Goal: Task Accomplishment & Management: Manage account settings

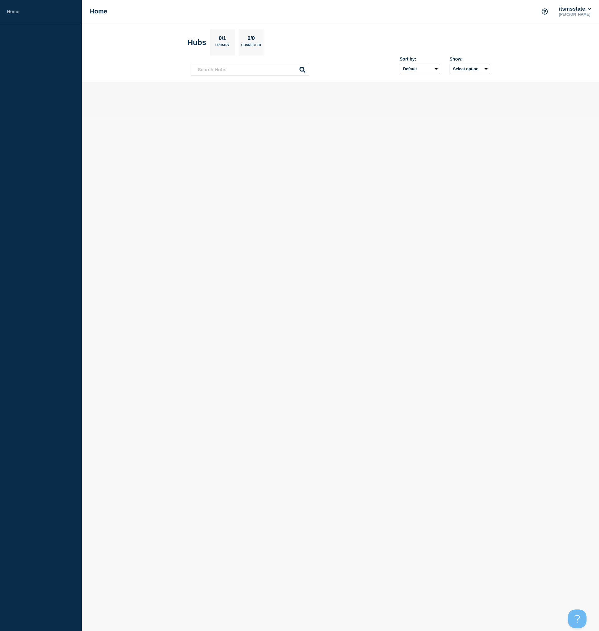
click at [273, 161] on body "Home Home itsmsstate Jeremy LaSalle Hubs 0/1 Primary 0/0 Connected Sort by: Def…" at bounding box center [299, 315] width 599 height 631
click at [567, 16] on p "Jeremy LaSalle" at bounding box center [575, 14] width 35 height 4
click at [585, 8] on button "itsmsstate" at bounding box center [575, 9] width 35 height 6
click at [579, 28] on ul "itsmsstate" at bounding box center [574, 30] width 31 height 11
click at [577, 63] on link "User settings" at bounding box center [576, 60] width 27 height 5
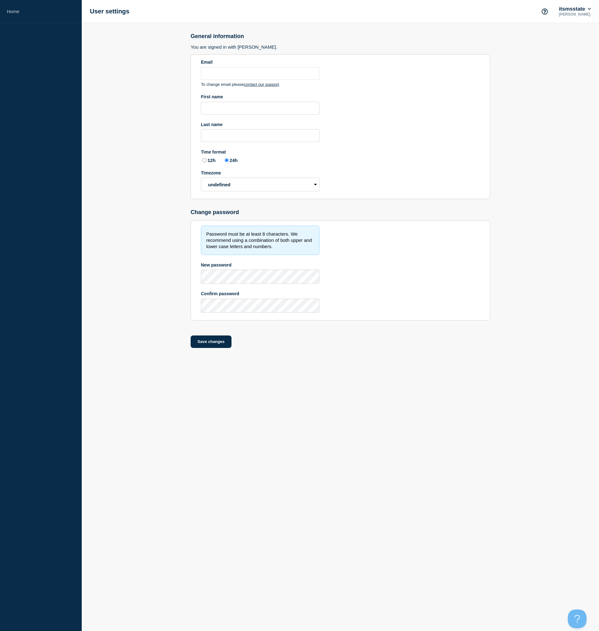
type input "[EMAIL_ADDRESS][DOMAIN_NAME]"
type input "[PERSON_NAME]"
type input "LaSalle"
radio input "true"
select select "hub"
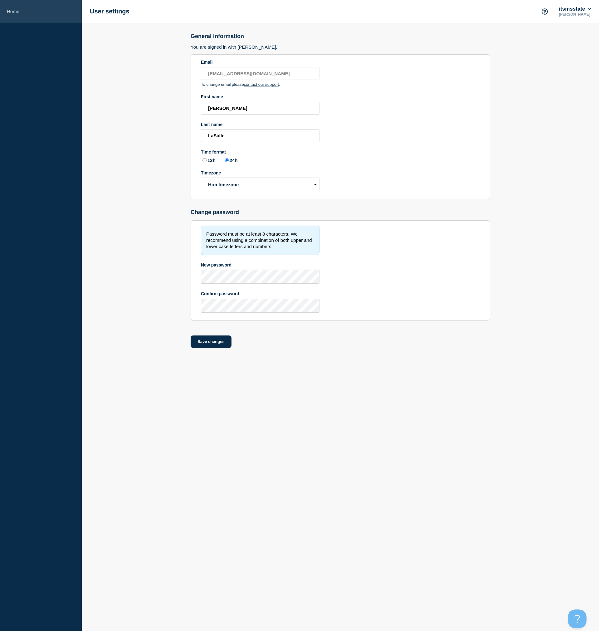
click at [17, 18] on link "Home" at bounding box center [41, 11] width 82 height 23
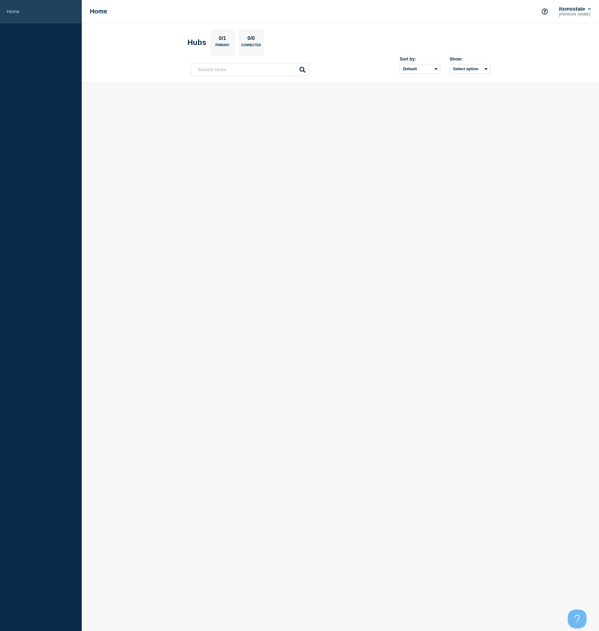
click at [15, 12] on link "Home" at bounding box center [41, 11] width 82 height 23
click at [226, 43] on p "0/1" at bounding box center [223, 39] width 12 height 8
click at [195, 50] on div "Hubs 0/1 Primary 0/0 Connected" at bounding box center [226, 42] width 76 height 26
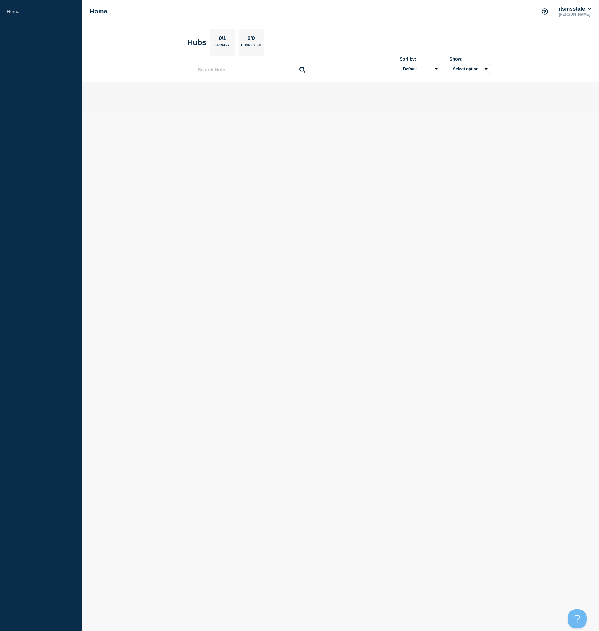
click at [303, 46] on section "Hubs 0/1 Primary 0/0 Connected" at bounding box center [341, 42] width 306 height 26
click at [580, 10] on button "itsmsstate" at bounding box center [575, 9] width 35 height 6
click at [576, 63] on link "User settings" at bounding box center [576, 60] width 27 height 5
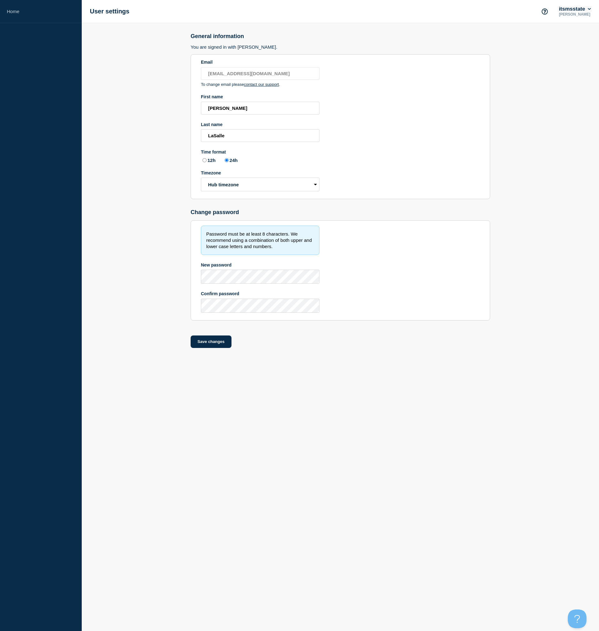
click at [574, 12] on button "itsmsstate" at bounding box center [575, 9] width 35 height 6
click at [575, 87] on button "Log out" at bounding box center [571, 83] width 16 height 5
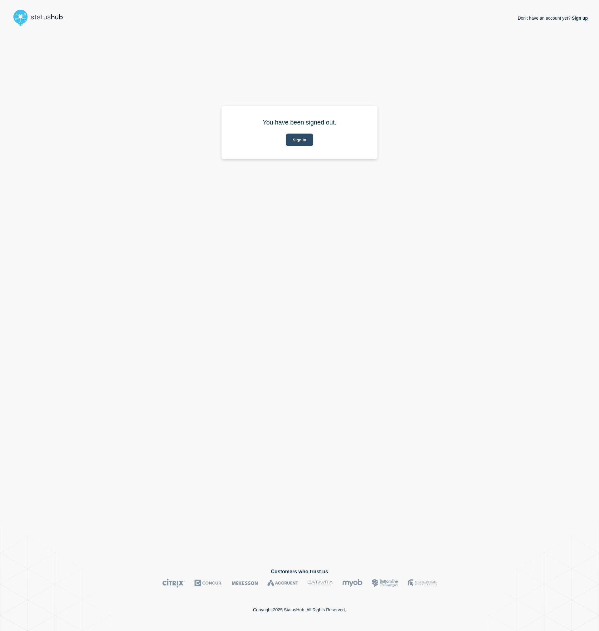
click at [308, 143] on button "Sign in" at bounding box center [299, 140] width 27 height 12
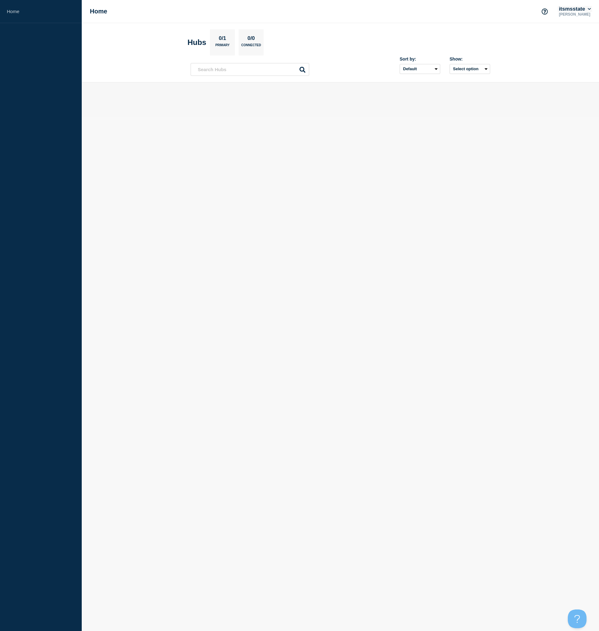
click at [589, 9] on icon at bounding box center [589, 9] width 3 height 4
click at [571, 87] on button "Log out" at bounding box center [571, 83] width 16 height 5
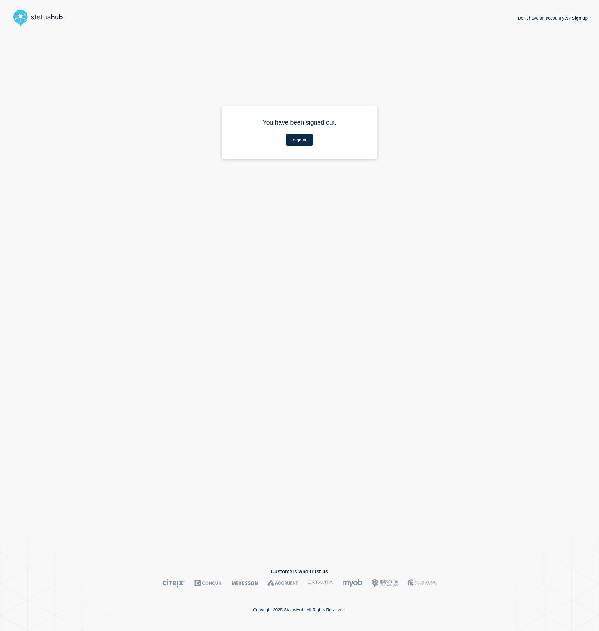
drag, startPoint x: 401, startPoint y: 75, endPoint x: 350, endPoint y: 57, distance: 53.7
click at [400, 73] on div "Don't have an account yet? Sign up You have been signed out. Sign in" at bounding box center [299, 293] width 577 height 530
click at [65, 22] on img at bounding box center [40, 17] width 59 height 20
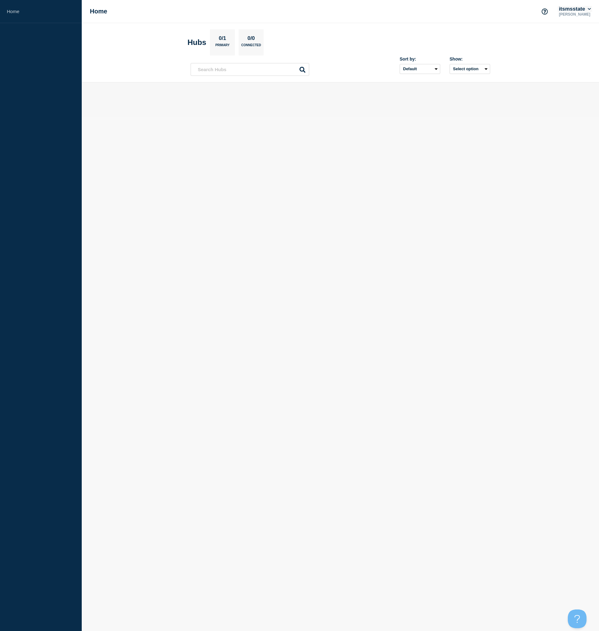
click at [583, 10] on button "itsmsstate" at bounding box center [575, 9] width 35 height 6
click at [575, 62] on link "User settings" at bounding box center [576, 60] width 27 height 5
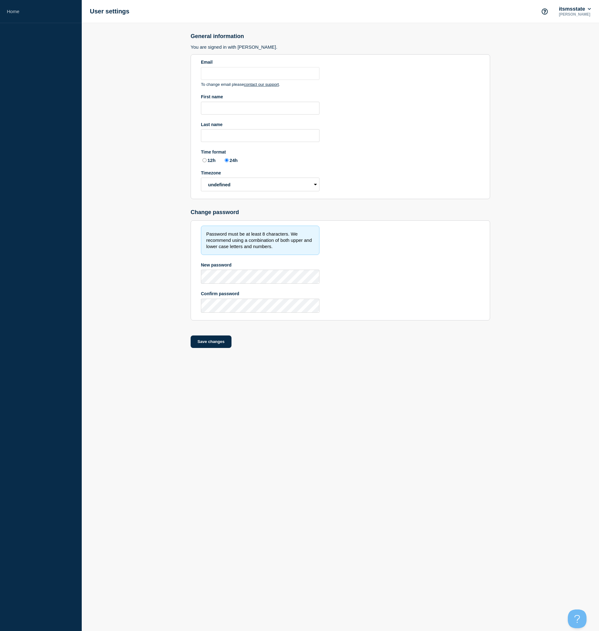
type input "[EMAIL_ADDRESS][DOMAIN_NAME]"
type input "[PERSON_NAME]"
type input "LaSalle"
radio input "true"
select select "hub"
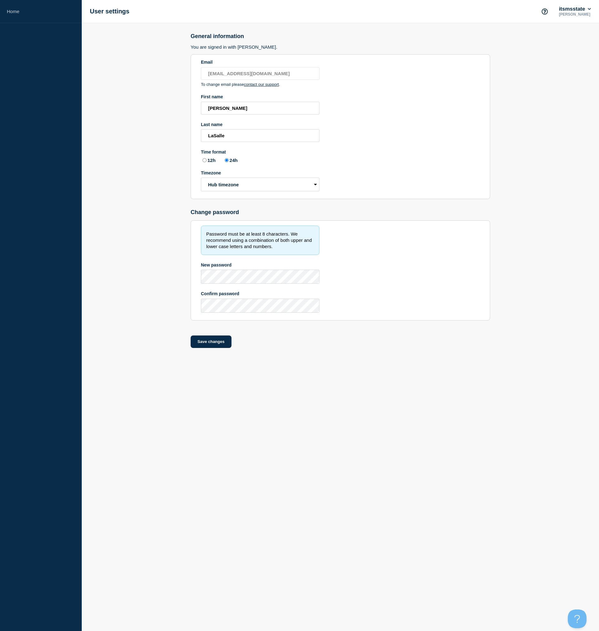
click at [520, 128] on main "General information You are signed in with [PERSON_NAME]. Email [EMAIL_ADDRESS]…" at bounding box center [340, 193] width 517 height 340
drag, startPoint x: 267, startPoint y: 377, endPoint x: 261, endPoint y: 376, distance: 6.4
click at [267, 363] on div "General information You are signed in with [PERSON_NAME]. Email [EMAIL_ADDRESS]…" at bounding box center [341, 193] width 300 height 340
click at [558, 100] on main "General information You are signed in with [PERSON_NAME]. Email [EMAIL_ADDRESS]…" at bounding box center [340, 193] width 517 height 340
click at [590, 9] on icon at bounding box center [589, 9] width 3 height 4
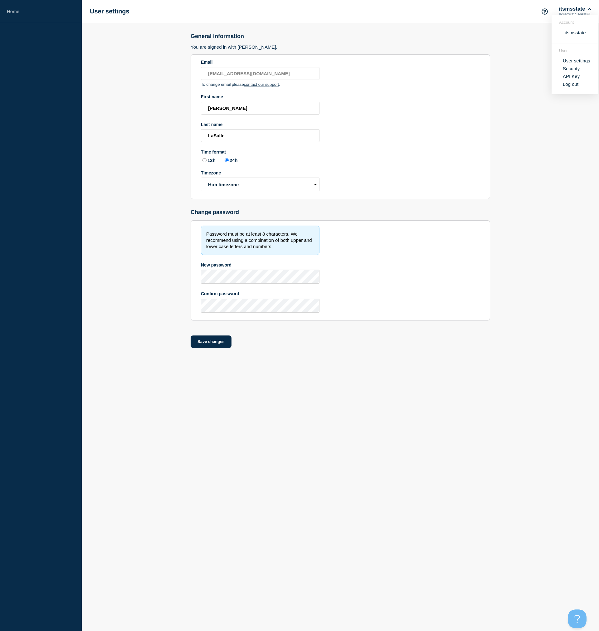
click at [515, 84] on main "General information You are signed in with [PERSON_NAME]. Email [EMAIL_ADDRESS]…" at bounding box center [340, 193] width 517 height 340
click at [147, 84] on main "General information You are signed in with [PERSON_NAME]. Email [EMAIL_ADDRESS]…" at bounding box center [340, 193] width 517 height 340
click at [13, 13] on link "Home" at bounding box center [41, 11] width 82 height 23
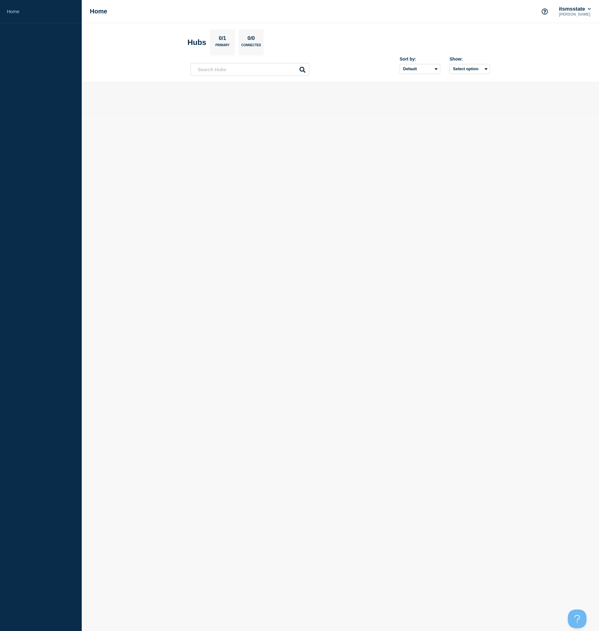
click at [153, 141] on body "Home Home itsmsstate [PERSON_NAME] Hubs 0/1 Primary 0/0 Connected Sort by: Defa…" at bounding box center [299, 315] width 599 height 631
click at [313, 49] on section "Hubs 0/1 Primary 0/0 Connected" at bounding box center [341, 42] width 306 height 26
click at [453, 136] on body "Home Home itsmsstate [PERSON_NAME] Hubs 0/1 Primary 0/0 Connected Sort by: Defa…" at bounding box center [299, 315] width 599 height 631
click at [373, 56] on header "Hubs 0/1 Primary 0/0 Connected Sort by: Default Last added Last updated Most ac…" at bounding box center [340, 52] width 517 height 59
click at [339, 156] on body "Home Home itsmsstate [PERSON_NAME] Hubs 0/1 Primary 0/0 Connected Sort by: Defa…" at bounding box center [299, 315] width 599 height 631
